Goal: Information Seeking & Learning: Learn about a topic

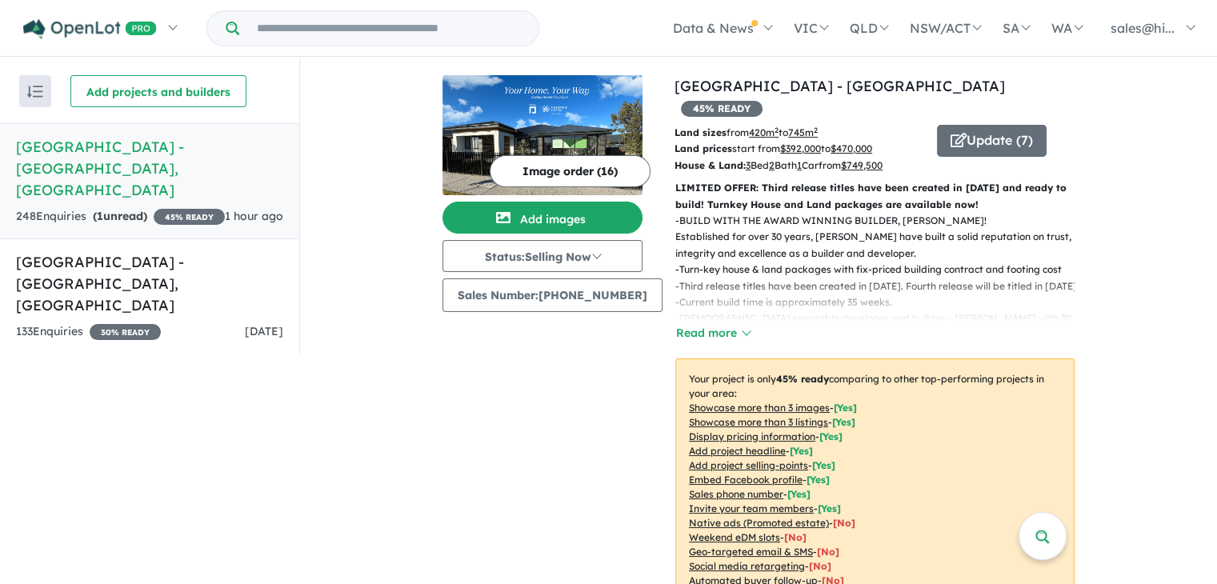
click at [151, 170] on h5 "[GEOGRAPHIC_DATA] - [GEOGRAPHIC_DATA] , [GEOGRAPHIC_DATA]" at bounding box center [149, 168] width 267 height 65
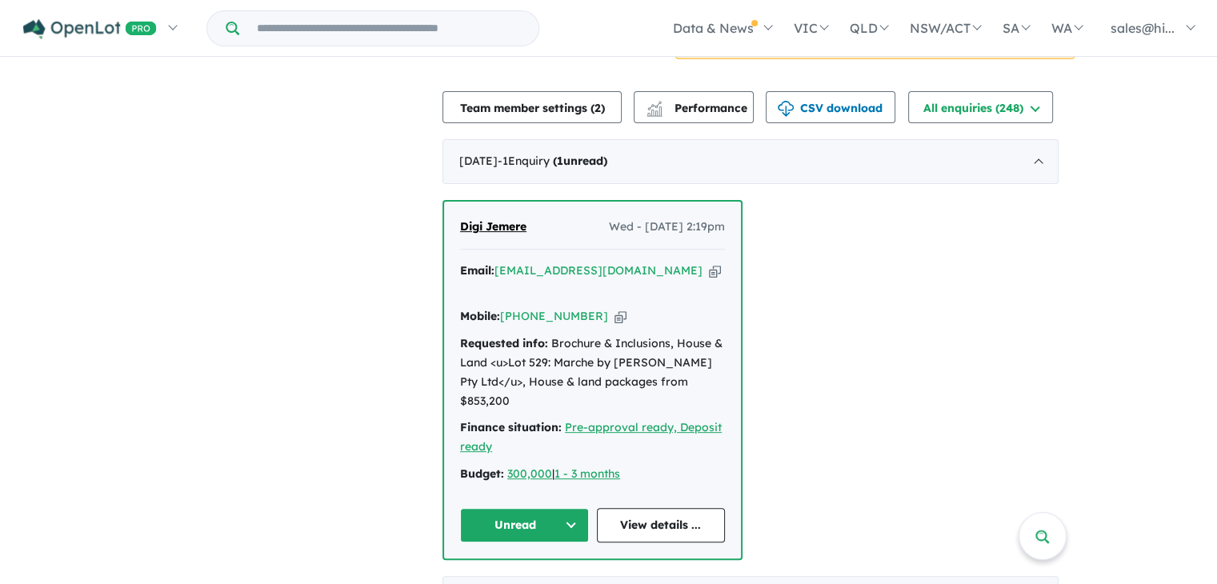
scroll to position [552, 0]
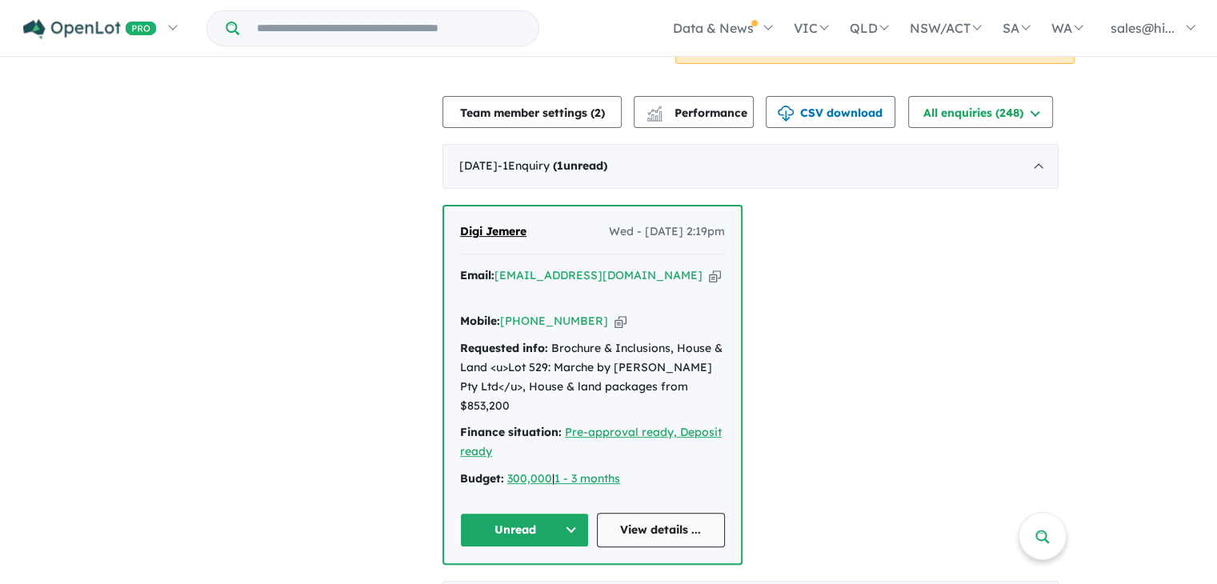
click at [634, 513] on link "View details ..." at bounding box center [661, 530] width 129 height 34
click at [649, 339] on div "Requested info: Brochure & Inclusions, House & Land <u>Lot 529: Marche by Palum…" at bounding box center [592, 377] width 265 height 76
click at [696, 339] on div "Requested info: Brochure & Inclusions, House & Land <u>Lot 529: Marche by Palum…" at bounding box center [592, 377] width 265 height 76
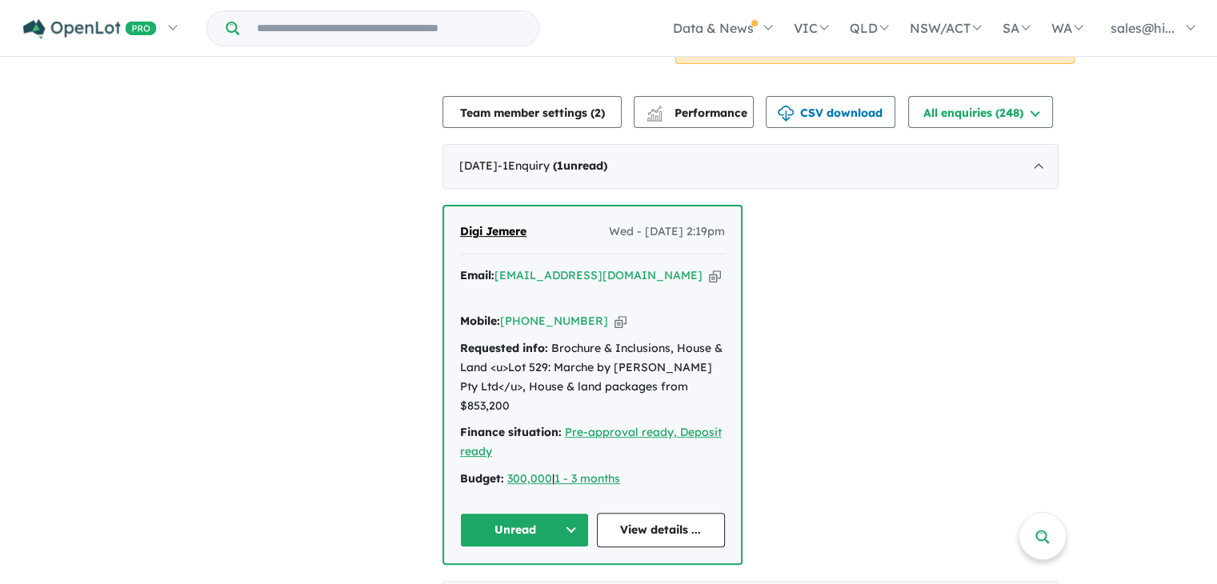
click at [724, 339] on div "Requested info: Brochure & Inclusions, House & Land <u>Lot 529: Marche by Palum…" at bounding box center [592, 377] width 265 height 76
click at [480, 339] on div "Requested info: Brochure & Inclusions, House & Land <u>Lot 529: Marche by Palum…" at bounding box center [592, 377] width 265 height 76
click at [505, 339] on div "Requested info: Brochure & Inclusions, House & Land <u>Lot 529: Marche by Palum…" at bounding box center [592, 377] width 265 height 76
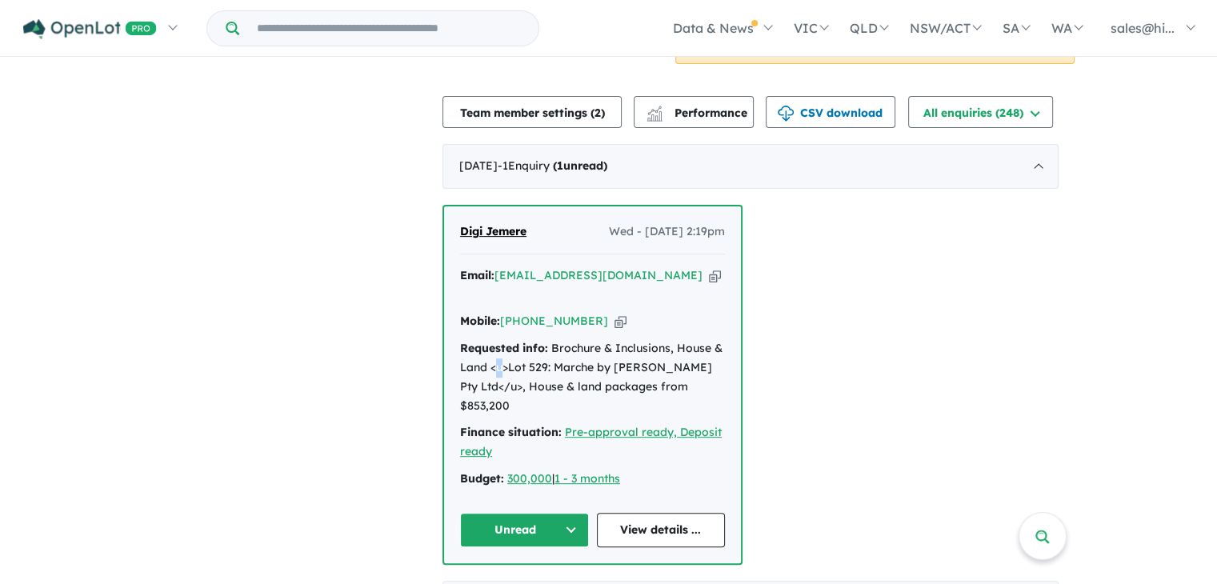
click at [505, 339] on div "Requested info: Brochure & Inclusions, House & Land <u>Lot 529: Marche by Palum…" at bounding box center [592, 377] width 265 height 76
click at [586, 339] on div "Requested info: Brochure & Inclusions, House & Land <u>Lot 529: Marche by Palum…" at bounding box center [592, 377] width 265 height 76
click at [637, 339] on div "Requested info: Brochure & Inclusions, House & Land <u>Lot 529: Marche by Palum…" at bounding box center [592, 377] width 265 height 76
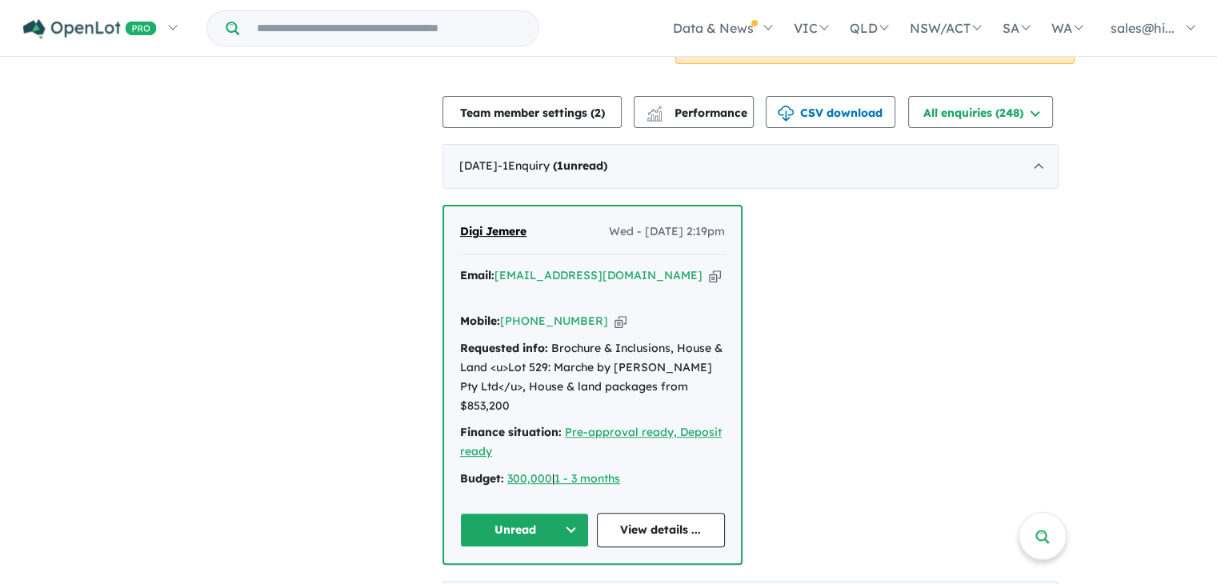
click at [610, 342] on div "Requested info: Brochure & Inclusions, House & Land <u>Lot 529: Marche by Palum…" at bounding box center [592, 377] width 265 height 76
click at [531, 344] on div "Requested info: Brochure & Inclusions, House & Land <u>Lot 529: Marche by Palum…" at bounding box center [592, 377] width 265 height 76
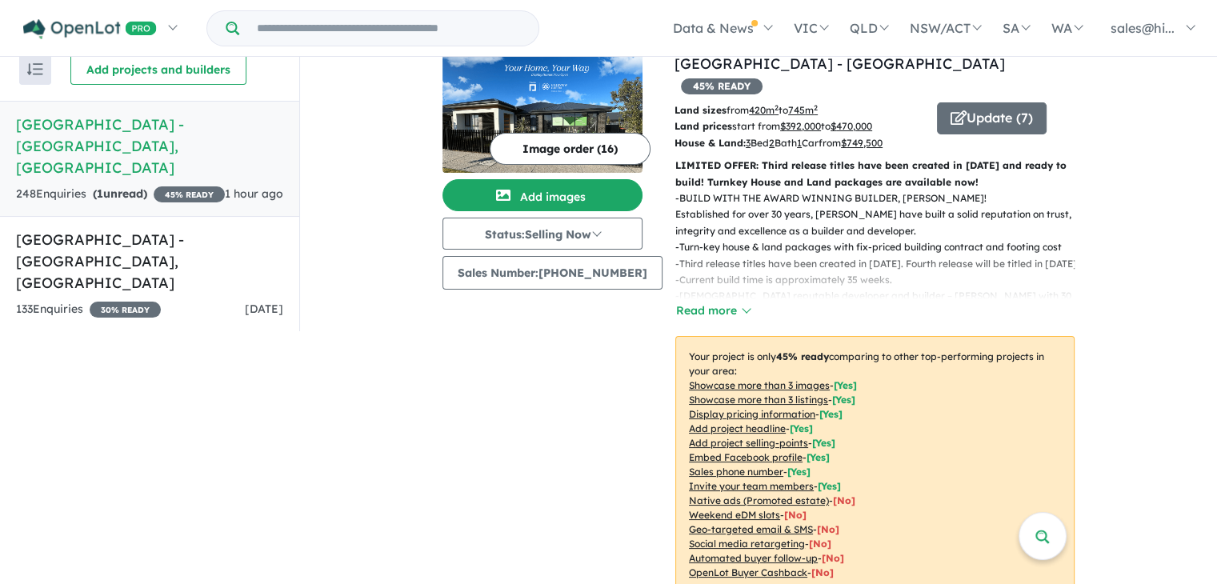
scroll to position [0, 0]
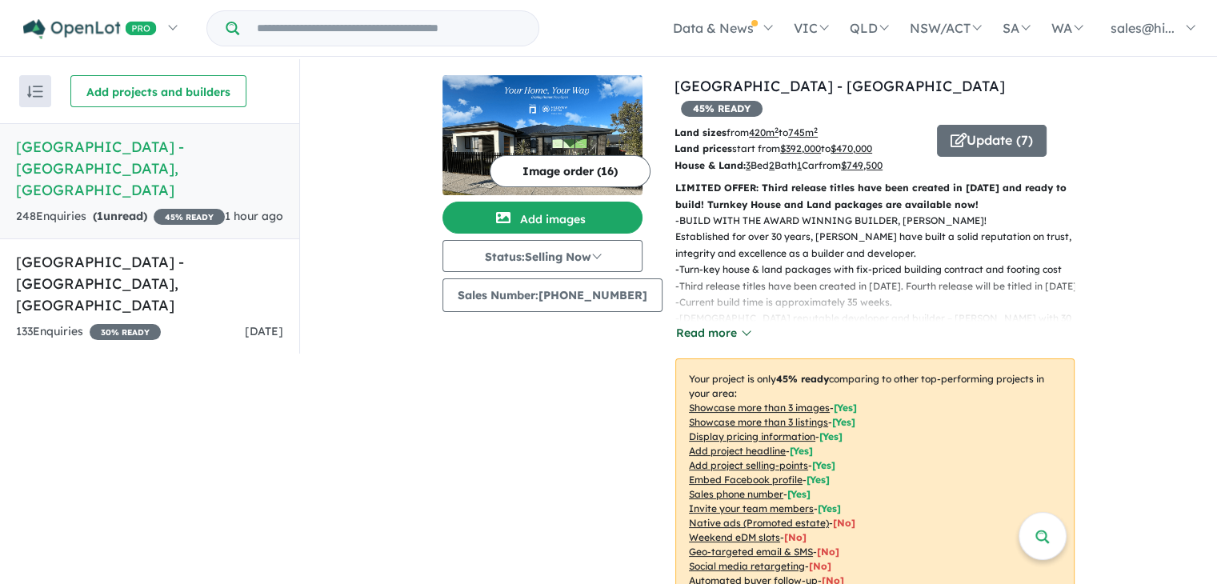
click at [699, 324] on button "Read more" at bounding box center [712, 333] width 75 height 18
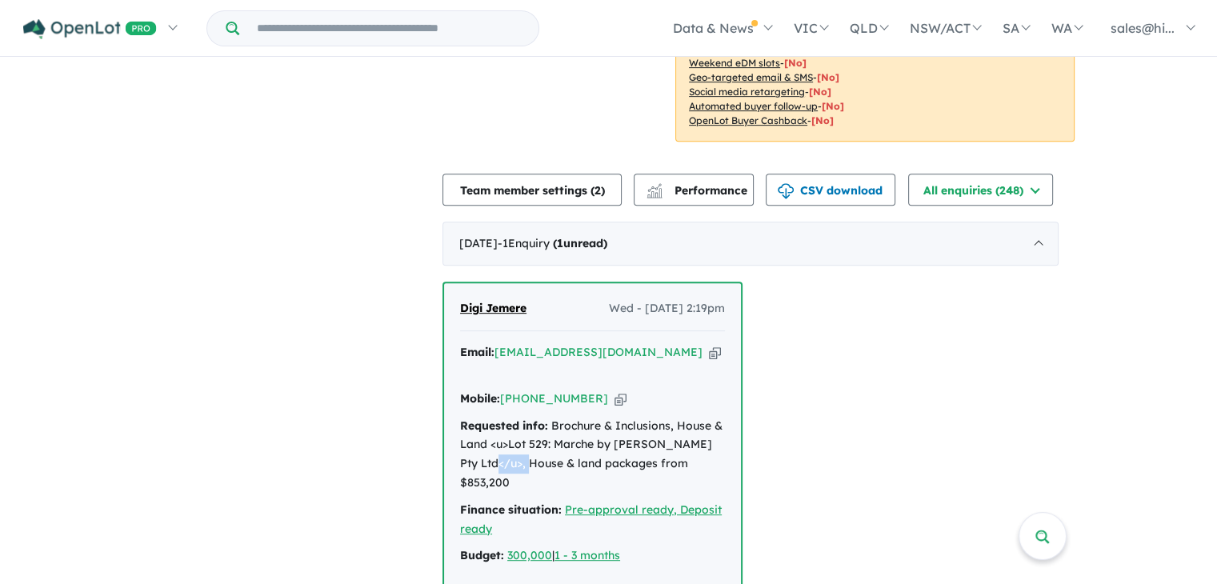
scroll to position [690, 0]
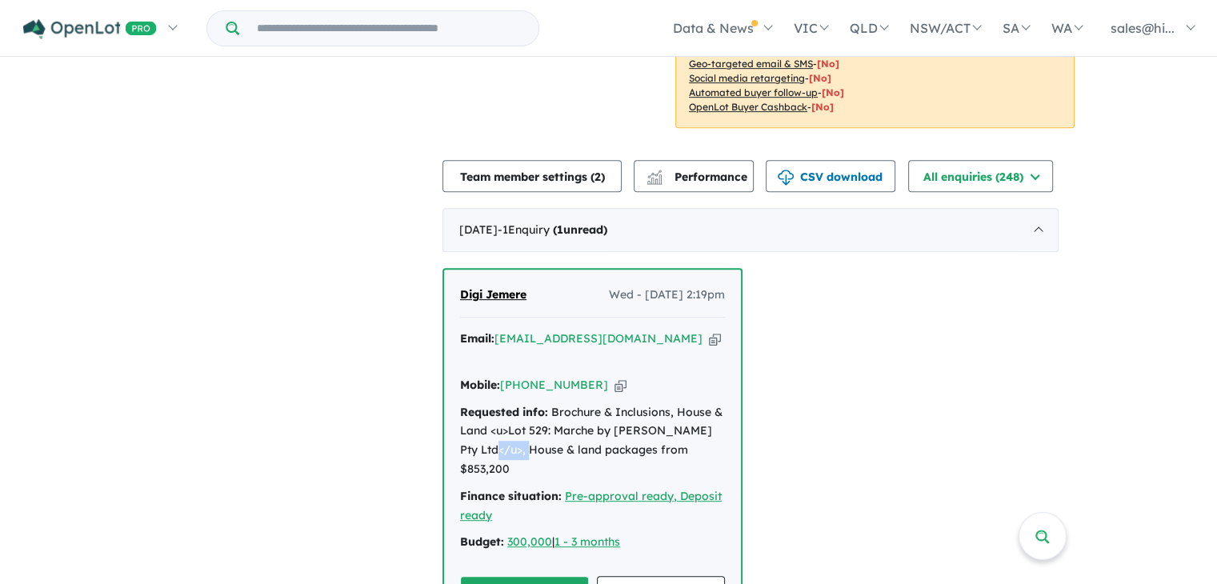
click at [524, 403] on div "Requested info: Brochure & Inclusions, House & Land <u>Lot 529: Marche by Palum…" at bounding box center [592, 441] width 265 height 76
click at [706, 403] on div "Requested info: Brochure & Inclusions, House & Land <u>Lot 529: Marche by Palum…" at bounding box center [592, 441] width 265 height 76
click at [709, 330] on icon "button" at bounding box center [715, 338] width 12 height 17
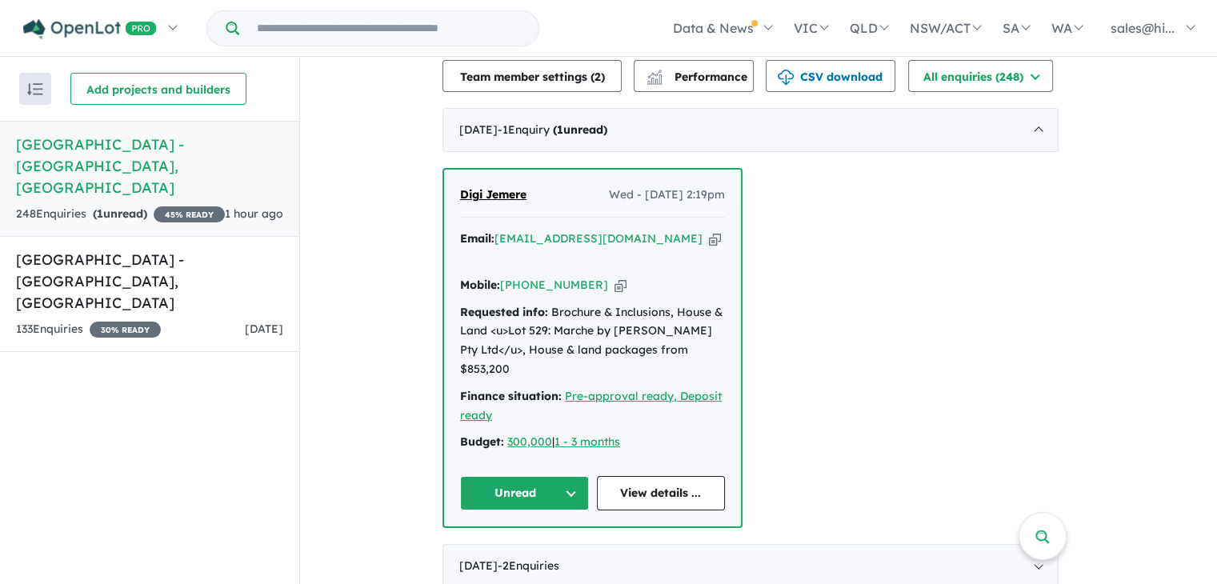
scroll to position [802, 0]
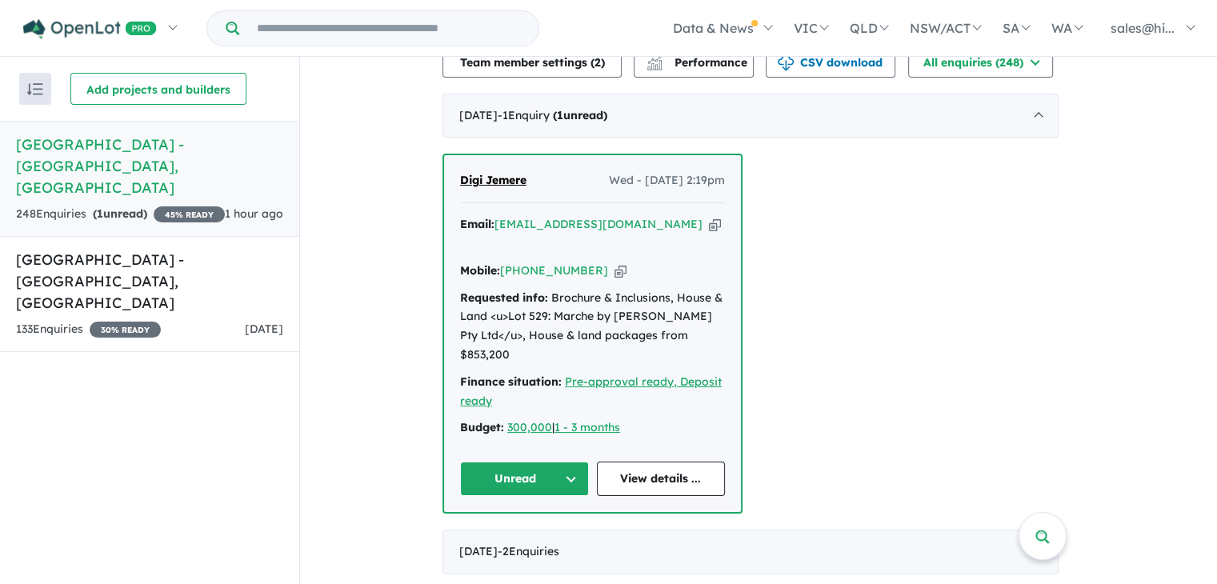
click at [583, 462] on button "Unread" at bounding box center [524, 479] width 129 height 34
click at [543, 535] on button "Assigned" at bounding box center [530, 553] width 139 height 37
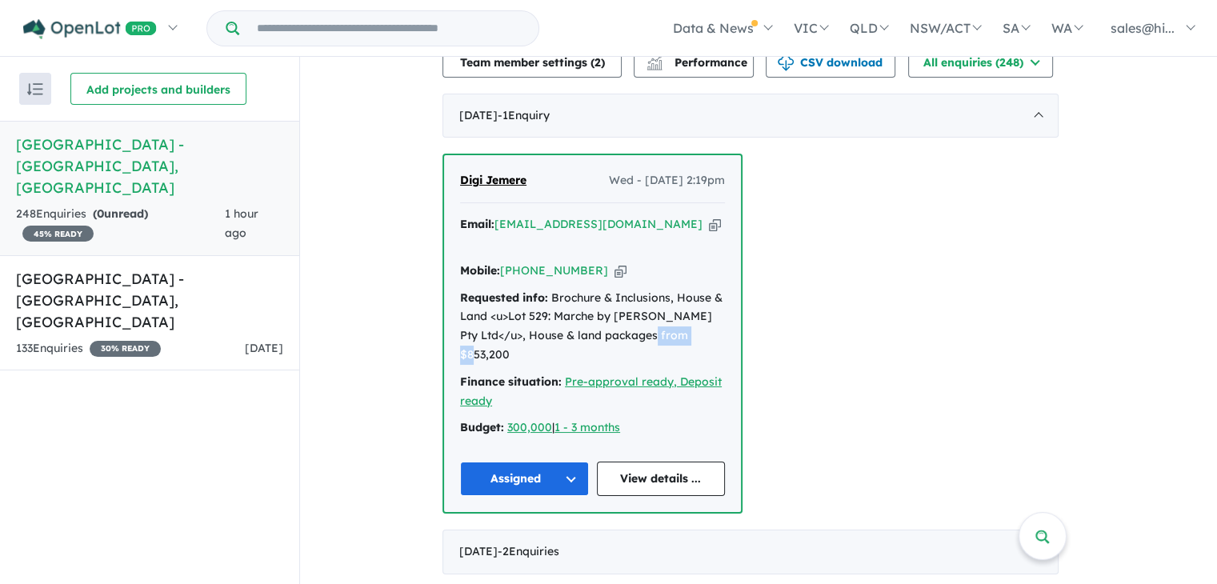
drag, startPoint x: 723, startPoint y: 279, endPoint x: 675, endPoint y: 285, distance: 48.3
click at [675, 289] on div "Requested info: Brochure & Inclusions, House & Land <u>Lot 529: Marche by Palum…" at bounding box center [592, 327] width 265 height 76
click at [701, 289] on div "Requested info: Brochure & Inclusions, House & Land <u>Lot 529: Marche by Palum…" at bounding box center [592, 327] width 265 height 76
click at [704, 289] on div "Requested info: Brochure & Inclusions, House & Land <u>Lot 529: Marche by Palum…" at bounding box center [592, 327] width 265 height 76
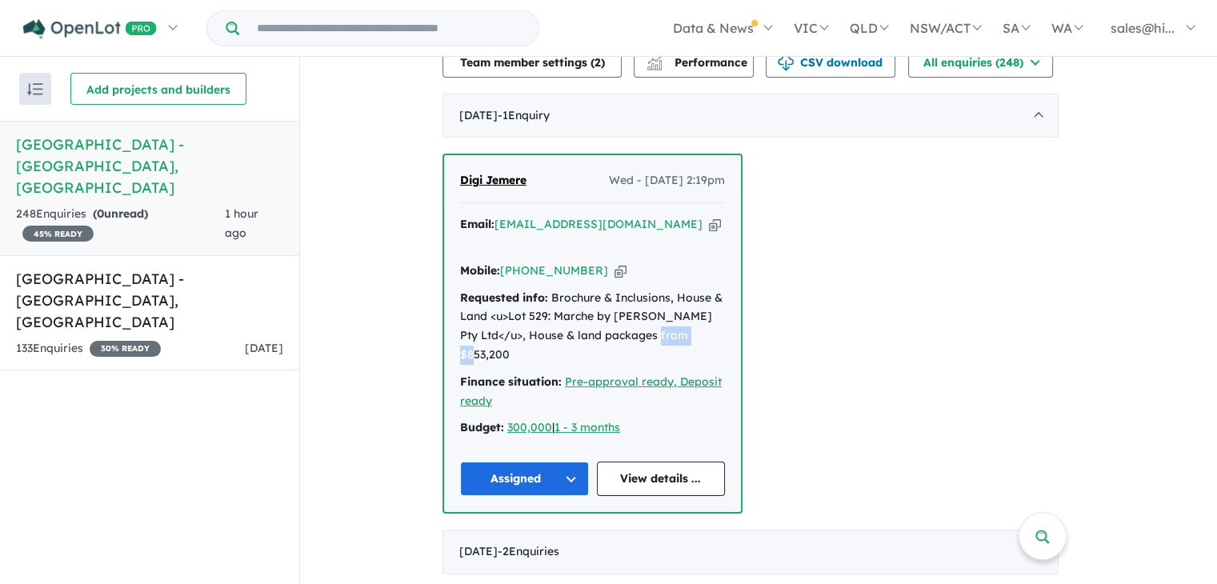
click at [688, 289] on div "Requested info: Brochure & Inclusions, House & Land <u>Lot 529: Marche by Palum…" at bounding box center [592, 327] width 265 height 76
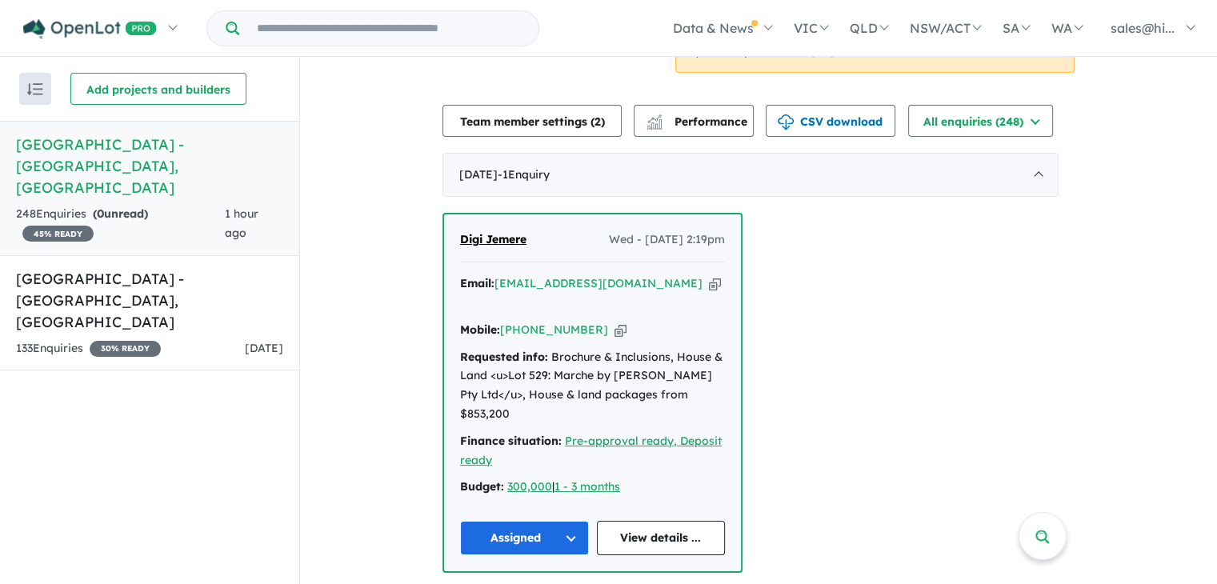
scroll to position [752, 0]
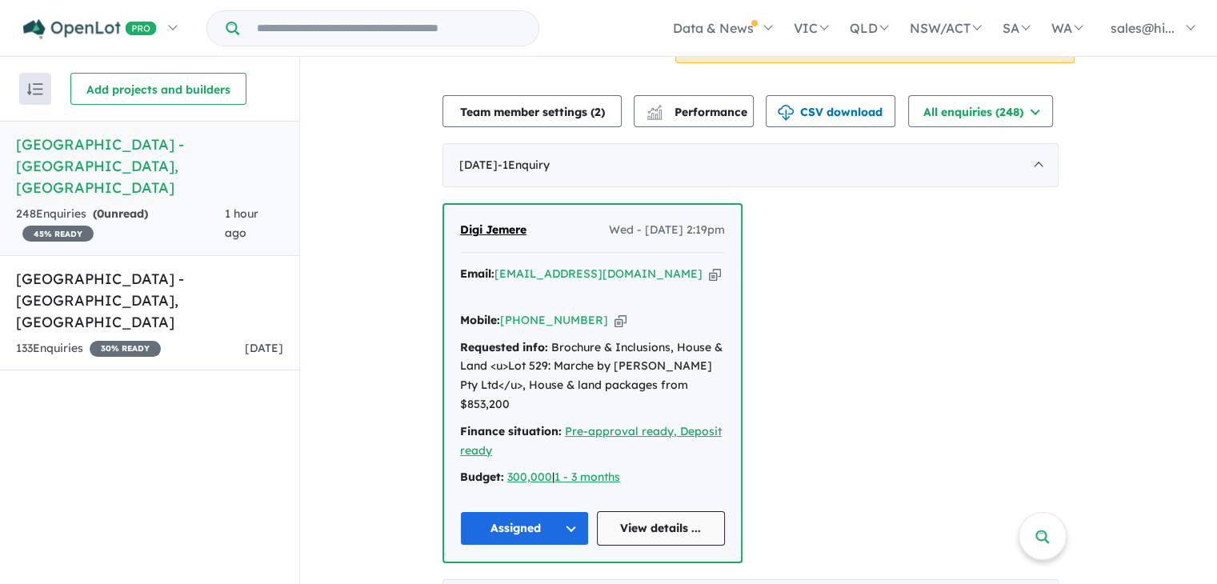
click at [659, 511] on link "View details ..." at bounding box center [661, 528] width 129 height 34
